Goal: Information Seeking & Learning: Learn about a topic

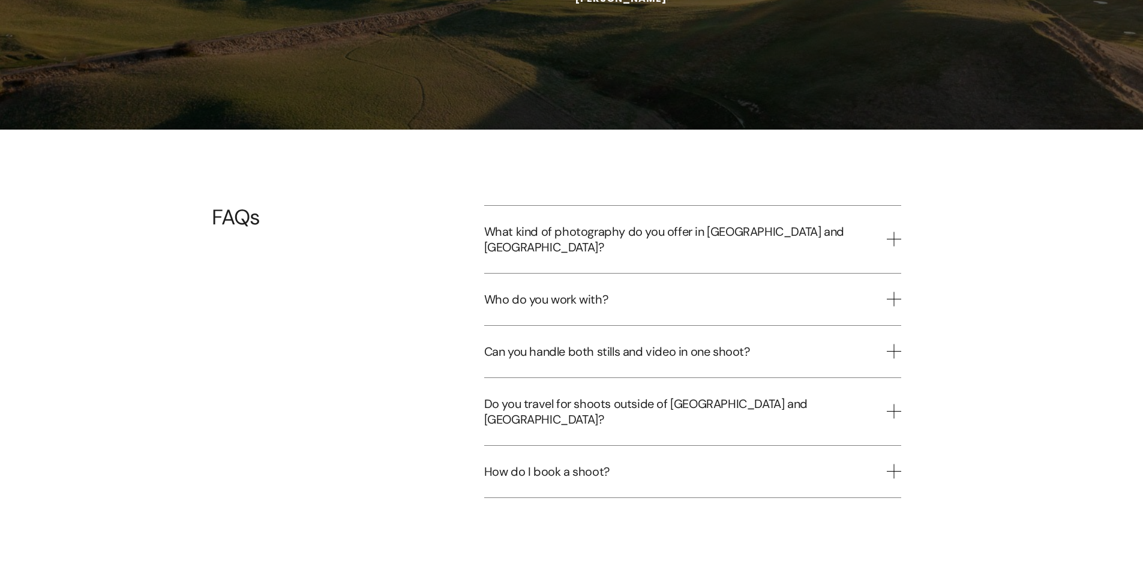
scroll to position [3480, 0]
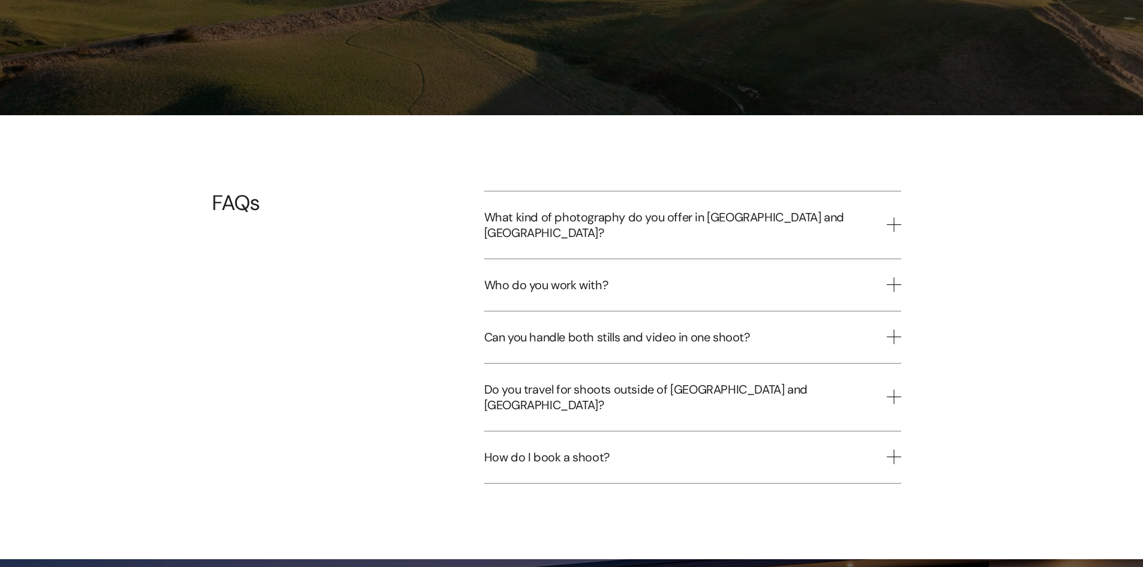
click at [614, 209] on span "What kind of photography do you offer in [GEOGRAPHIC_DATA] and [GEOGRAPHIC_DATA…" at bounding box center [685, 224] width 403 height 31
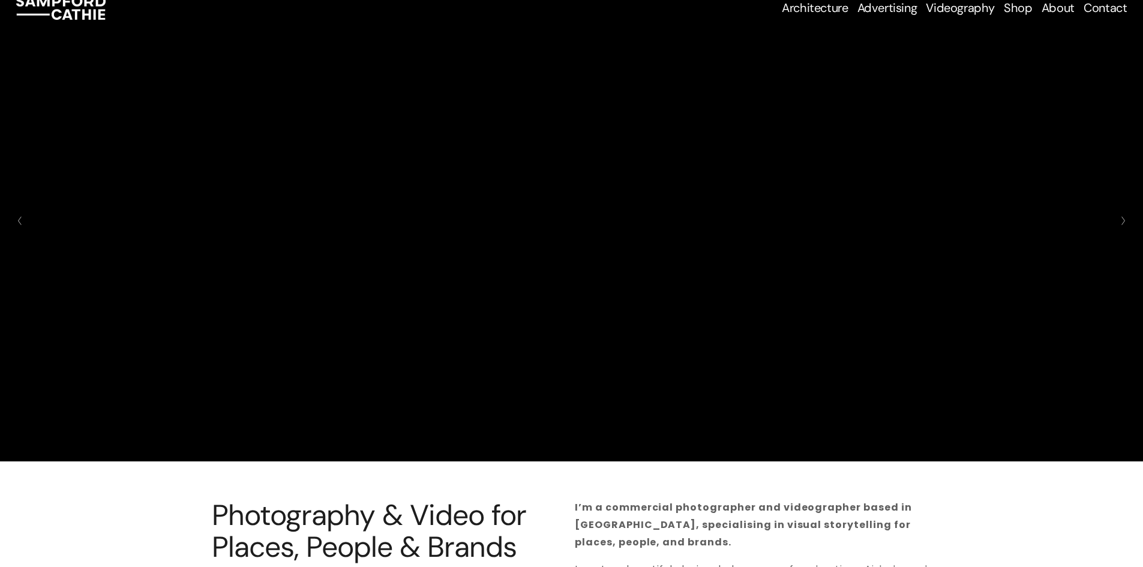
scroll to position [0, 0]
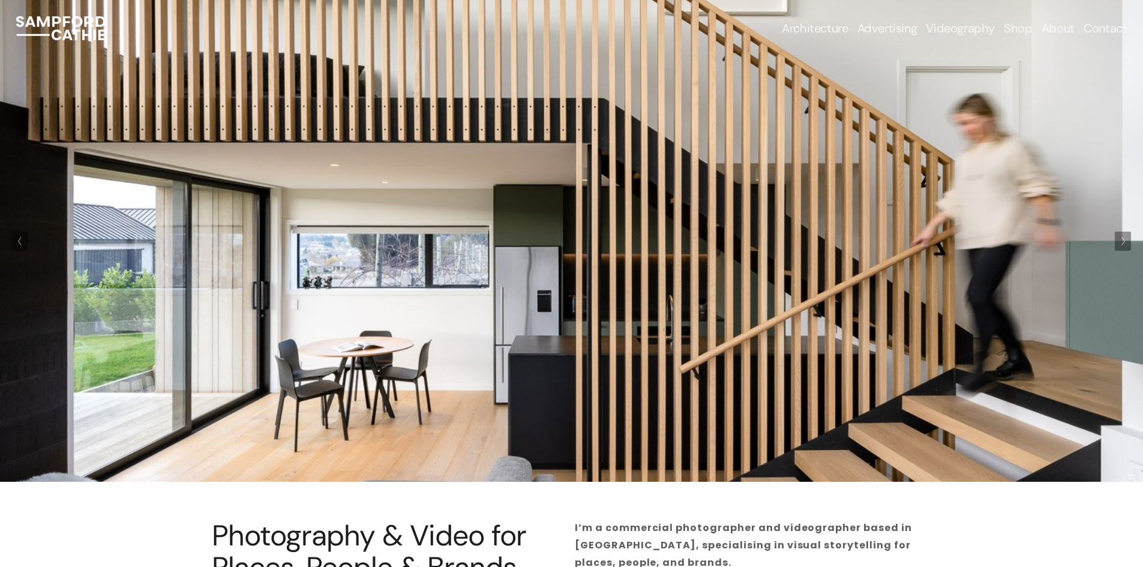
click at [976, 28] on link "Videography" at bounding box center [960, 28] width 69 height 17
